Goal: Task Accomplishment & Management: Manage account settings

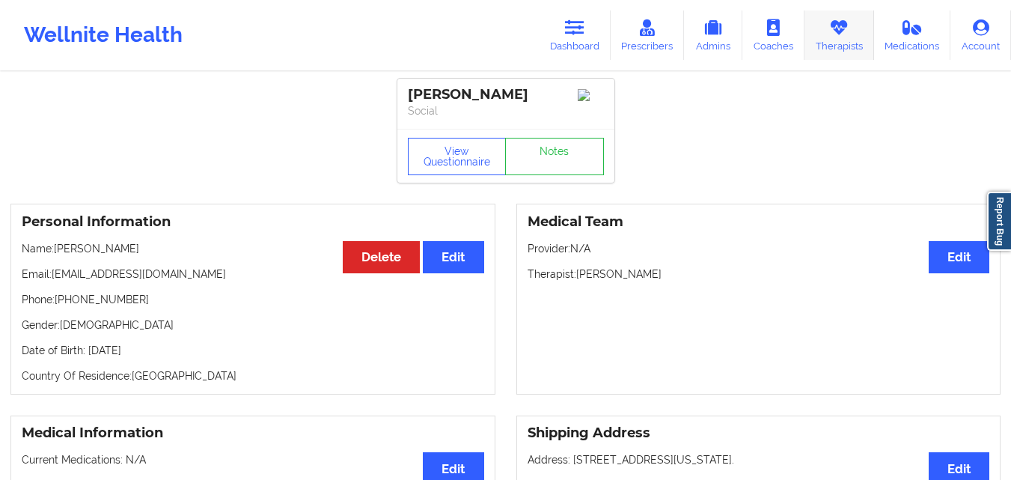
click at [832, 31] on icon at bounding box center [838, 27] width 19 height 16
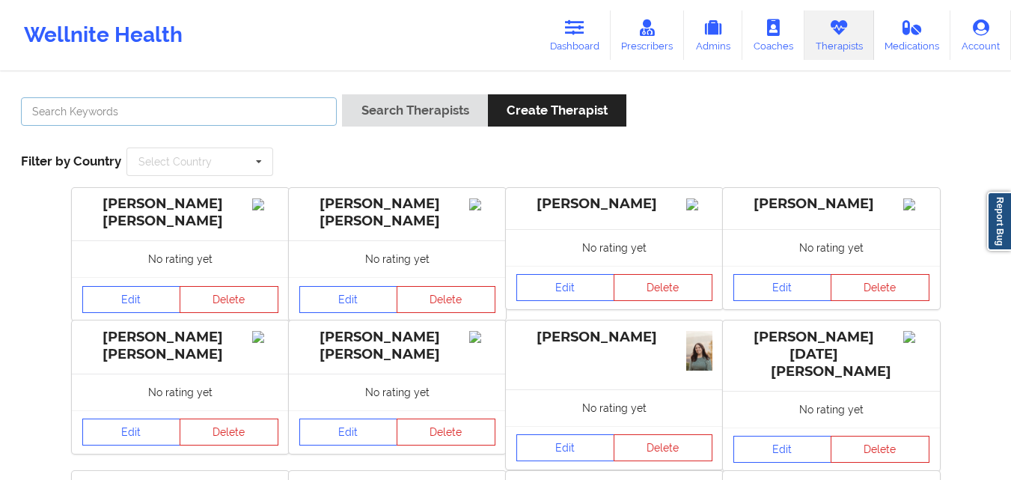
click at [285, 103] on input "text" at bounding box center [179, 111] width 316 height 28
type input "[PERSON_NAME]"
click at [342, 94] on button "Search Therapists" at bounding box center [414, 110] width 145 height 32
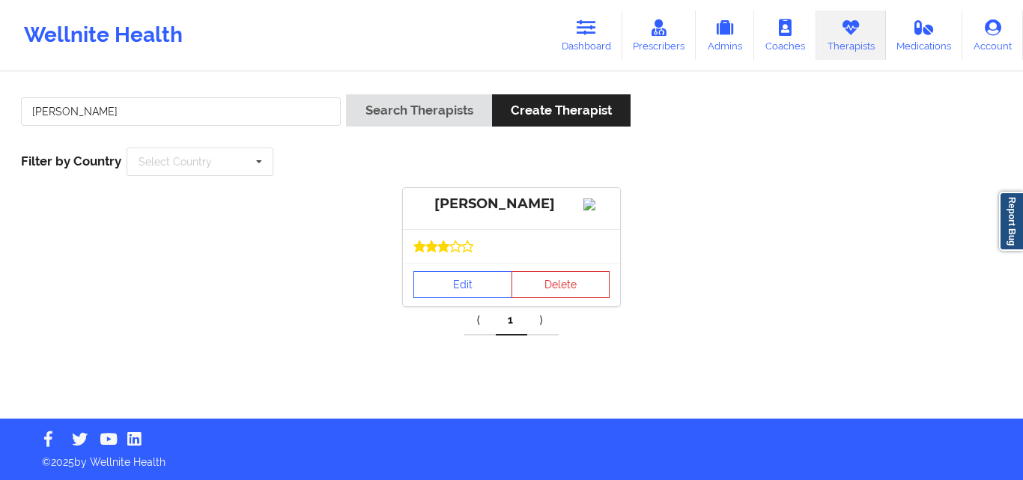
click at [507, 224] on div "[PERSON_NAME]" at bounding box center [511, 208] width 217 height 41
click at [472, 298] on link "Edit" at bounding box center [462, 284] width 99 height 27
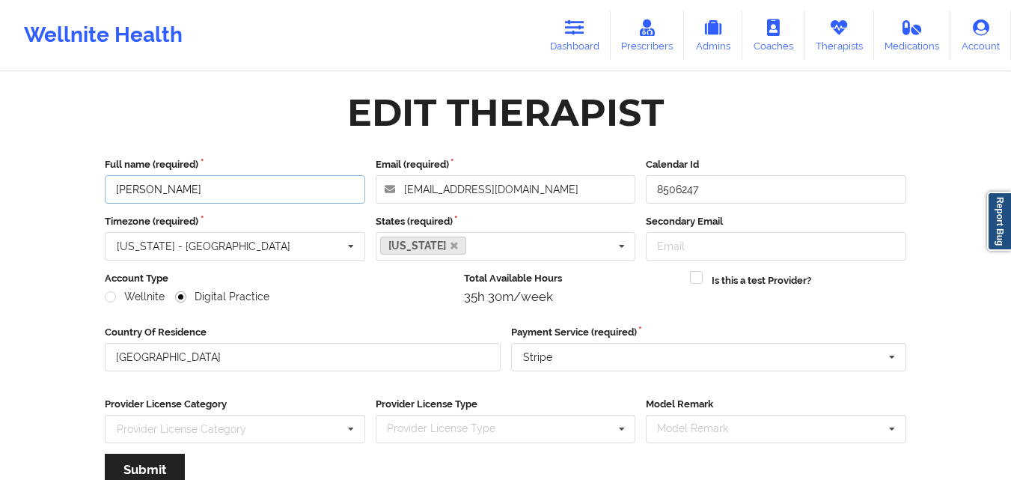
click at [227, 191] on input "[PERSON_NAME]" at bounding box center [235, 189] width 261 height 28
